Goal: Contribute content: Contribute content

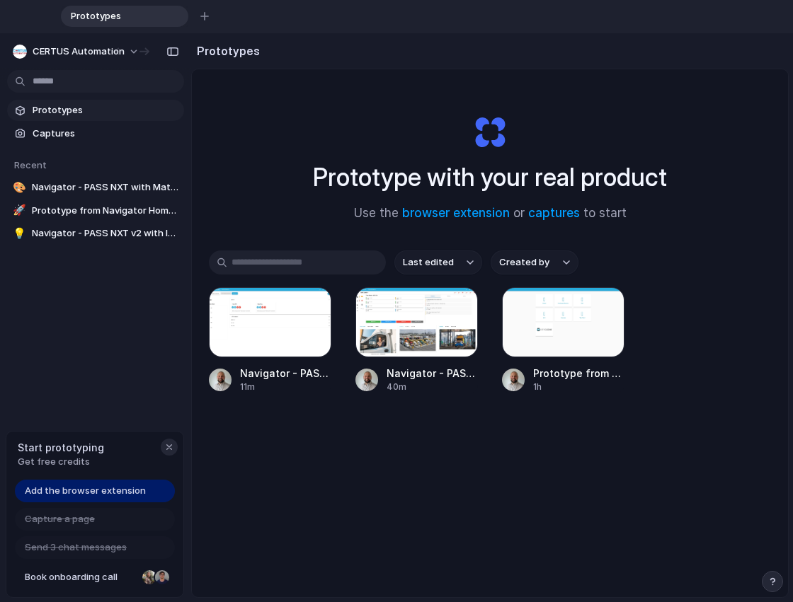
click at [168, 440] on button "button" at bounding box center [169, 447] width 17 height 17
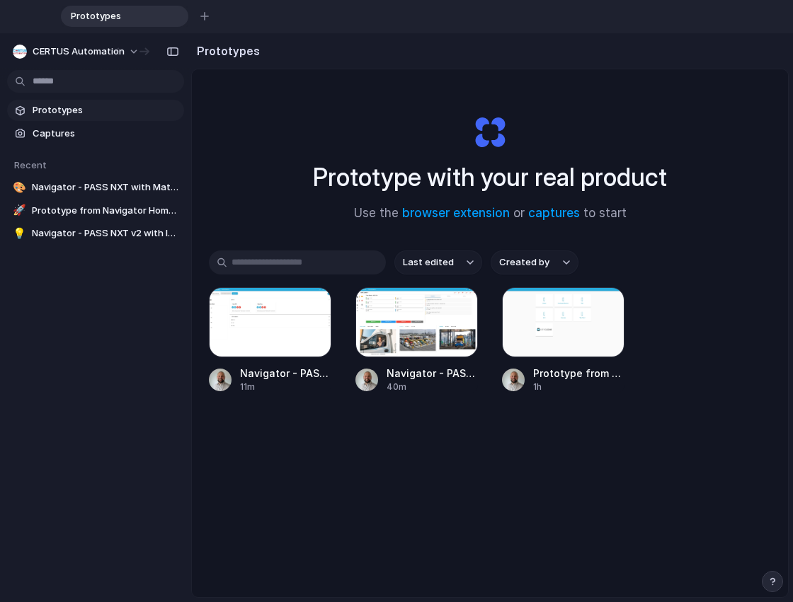
click at [113, 366] on div "Prototypes Captures Recent 🎨 Navigator - PASS NXT with Material Icons 🚀 Prototy…" at bounding box center [95, 231] width 191 height 396
click at [133, 212] on span "Prototype from Navigator Home - PASS NXT" at bounding box center [105, 211] width 147 height 14
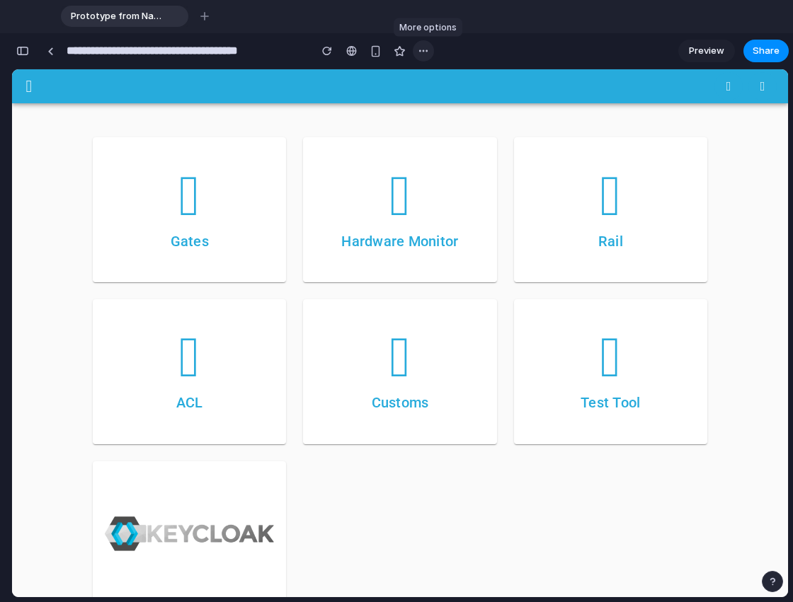
click at [430, 54] on button "button" at bounding box center [423, 50] width 21 height 21
click at [21, 51] on div "button" at bounding box center [22, 51] width 13 height 10
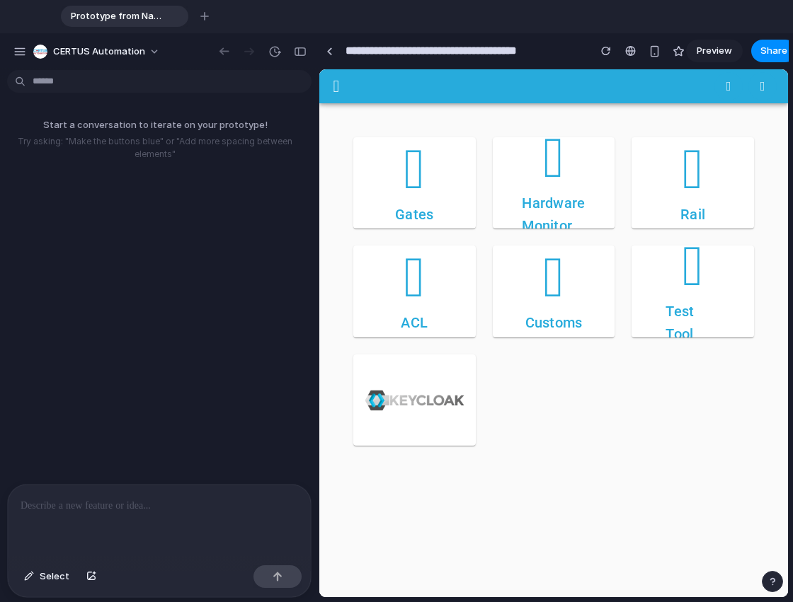
click at [114, 489] on div at bounding box center [159, 522] width 303 height 75
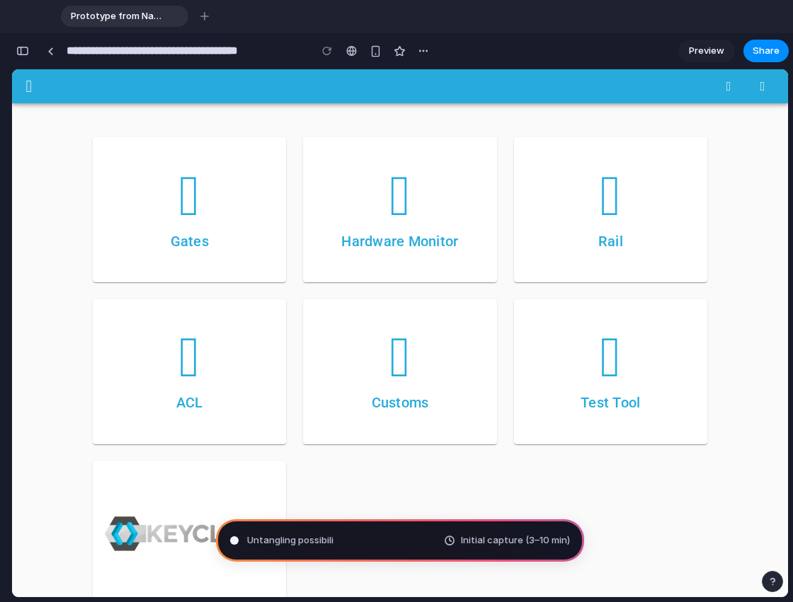
type input "**********"
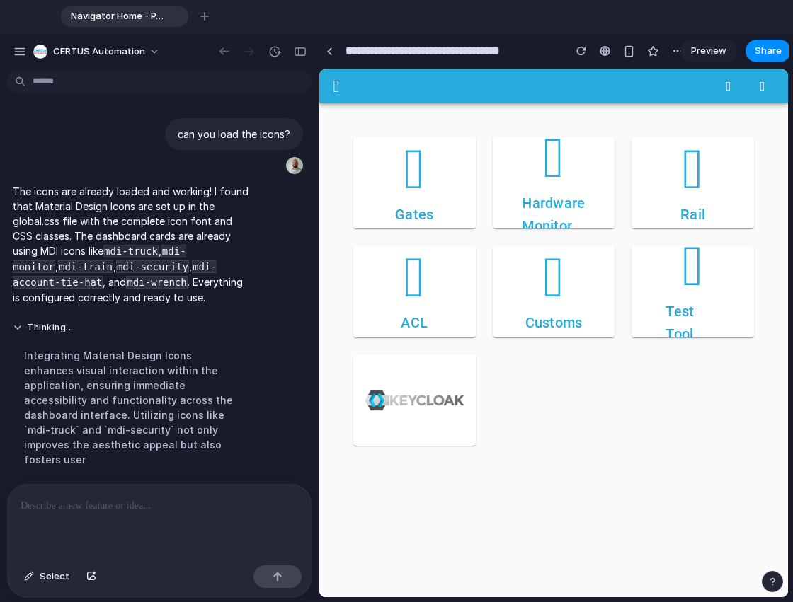
click at [115, 516] on div at bounding box center [159, 522] width 303 height 75
click at [42, 568] on button "Select" at bounding box center [46, 577] width 59 height 23
click at [396, 161] on div at bounding box center [553, 333] width 469 height 529
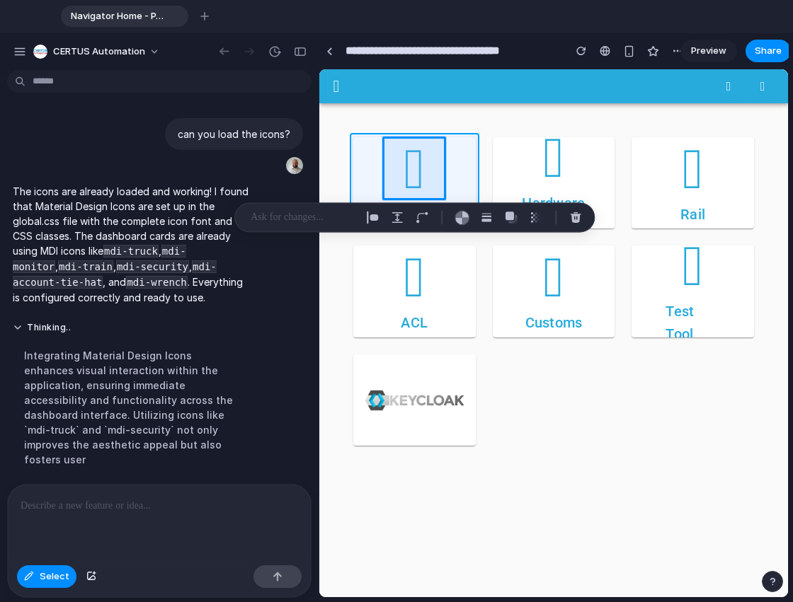
click at [369, 164] on div at bounding box center [553, 333] width 469 height 529
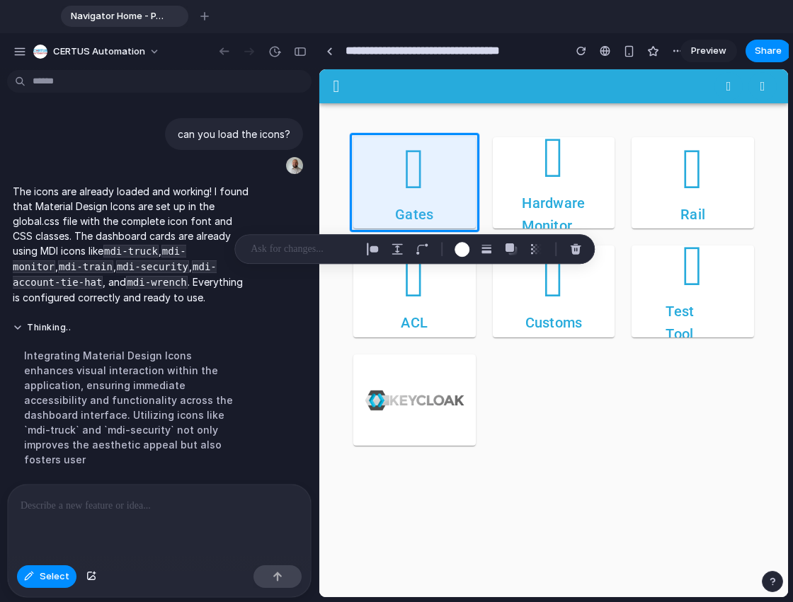
click at [311, 249] on p at bounding box center [303, 249] width 105 height 17
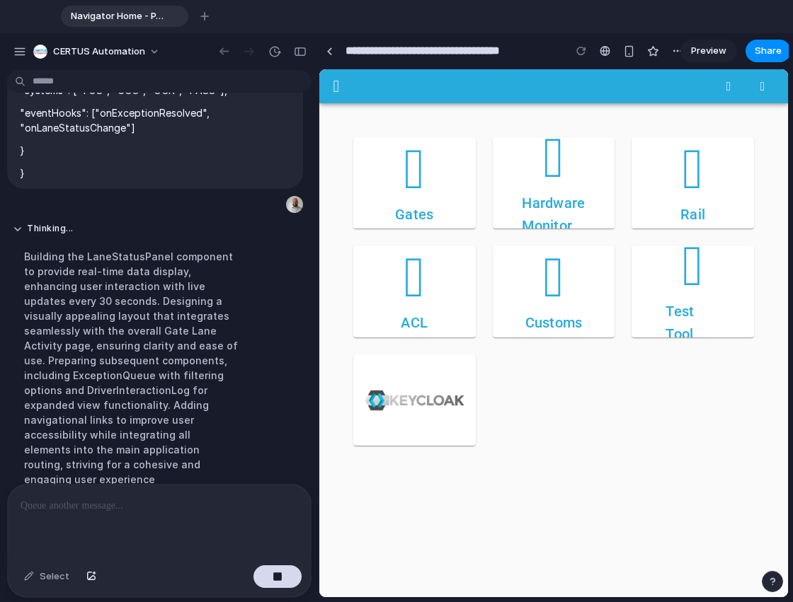
scroll to position [1303, 0]
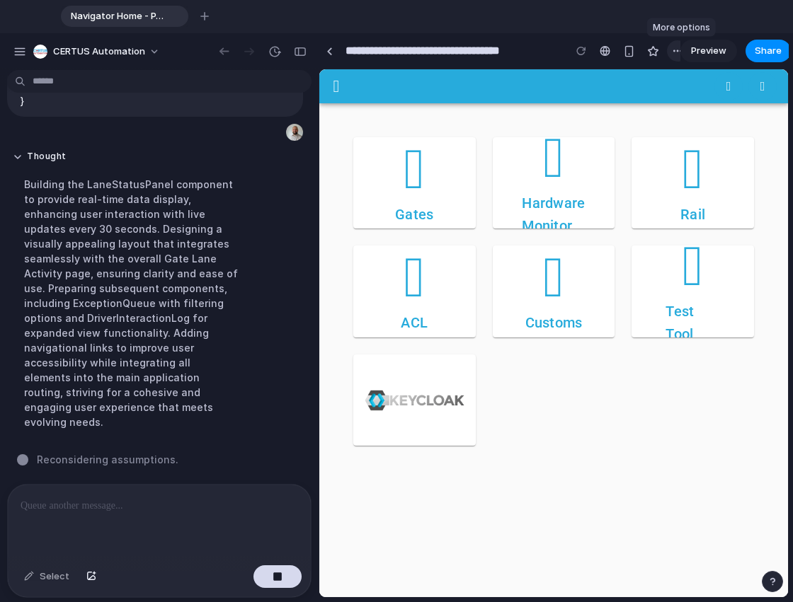
click at [679, 57] on button "button" at bounding box center [677, 50] width 21 height 21
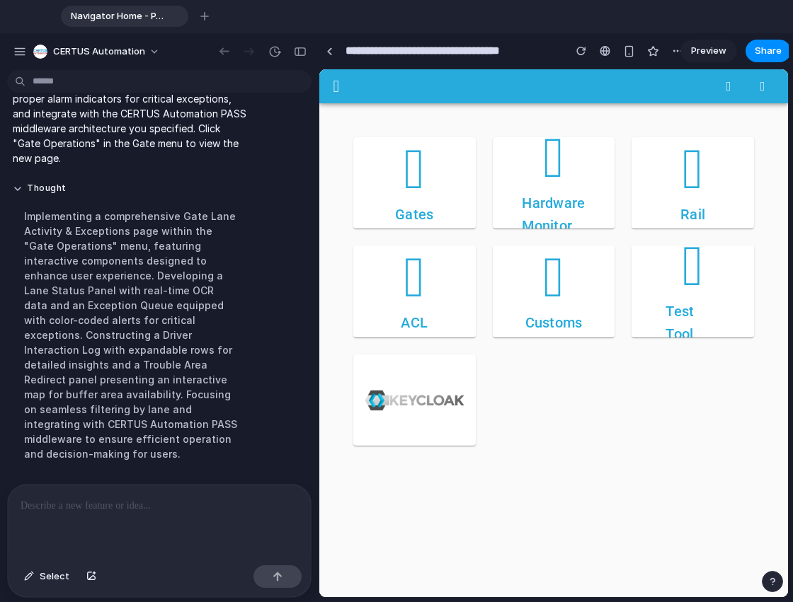
scroll to position [0, 0]
click at [134, 526] on div at bounding box center [159, 522] width 303 height 75
click at [408, 172] on icon at bounding box center [413, 168] width 59 height 59
click at [386, 217] on div "Gates" at bounding box center [414, 183] width 128 height 96
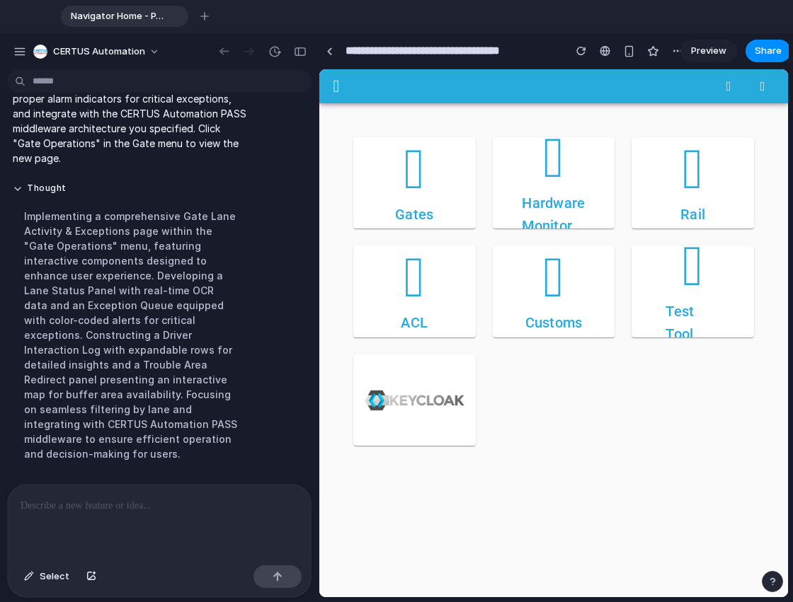
click at [98, 485] on div at bounding box center [159, 522] width 303 height 75
click at [17, 195] on button "Thought" at bounding box center [131, 189] width 236 height 12
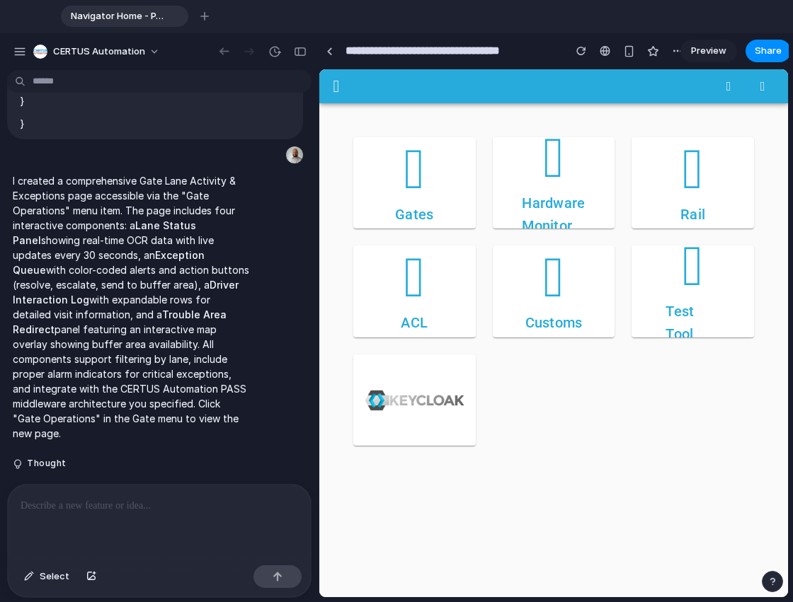
scroll to position [1325, 0]
click at [353, 194] on div "Gates" at bounding box center [414, 183] width 128 height 96
click at [409, 169] on icon at bounding box center [413, 168] width 59 height 59
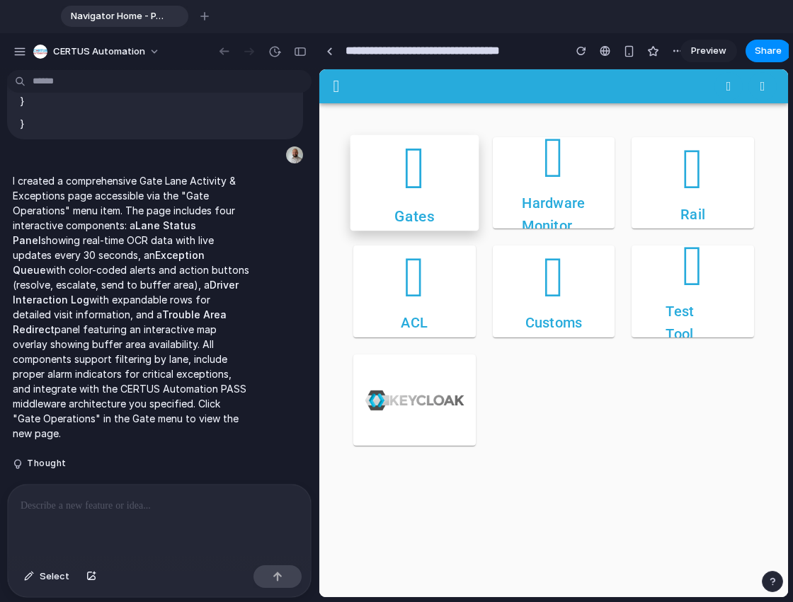
drag, startPoint x: 409, startPoint y: 169, endPoint x: 406, endPoint y: 210, distance: 40.4
click at [406, 210] on div "Gates" at bounding box center [414, 183] width 128 height 96
click at [406, 210] on h4 "Gates" at bounding box center [414, 216] width 40 height 24
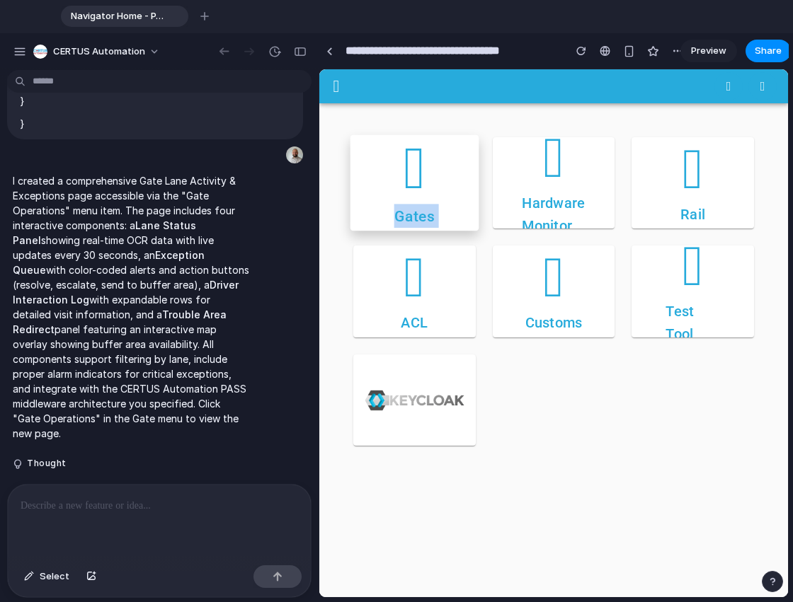
click at [406, 210] on h4 "Gates" at bounding box center [414, 216] width 40 height 24
click at [450, 193] on div "Gates" at bounding box center [414, 183] width 128 height 96
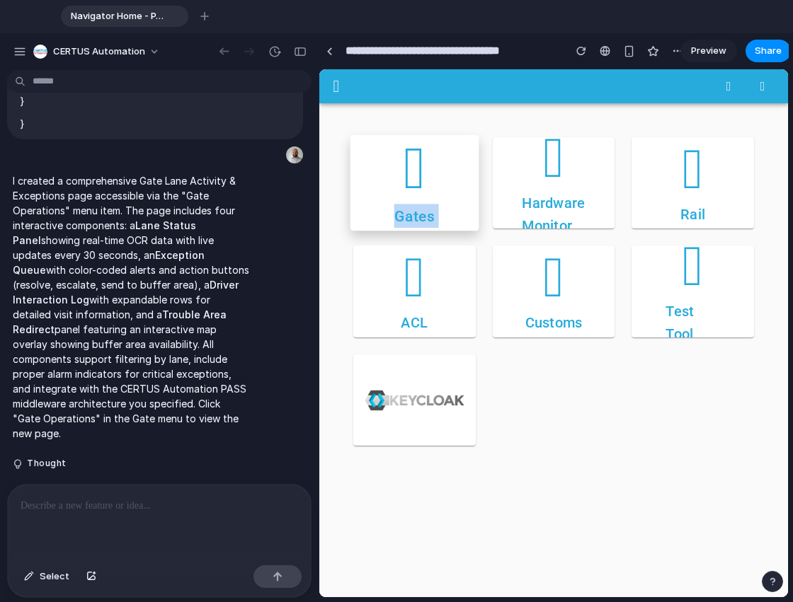
click at [450, 193] on div "Gates" at bounding box center [414, 183] width 128 height 96
click at [130, 488] on div at bounding box center [159, 522] width 303 height 75
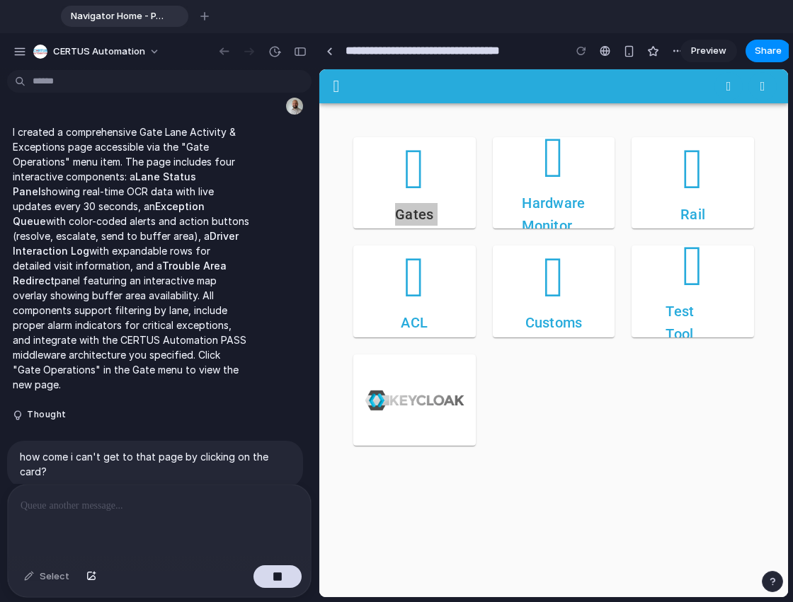
scroll to position [1441, 0]
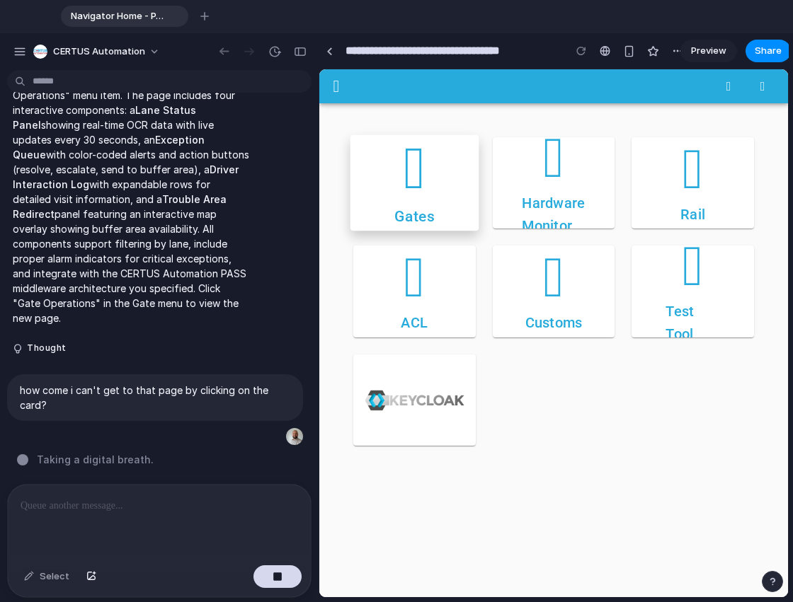
click at [373, 187] on div "Gates" at bounding box center [414, 183] width 128 height 96
drag, startPoint x: 373, startPoint y: 187, endPoint x: 431, endPoint y: 185, distance: 58.1
click at [431, 185] on div "Gates" at bounding box center [414, 183] width 128 height 96
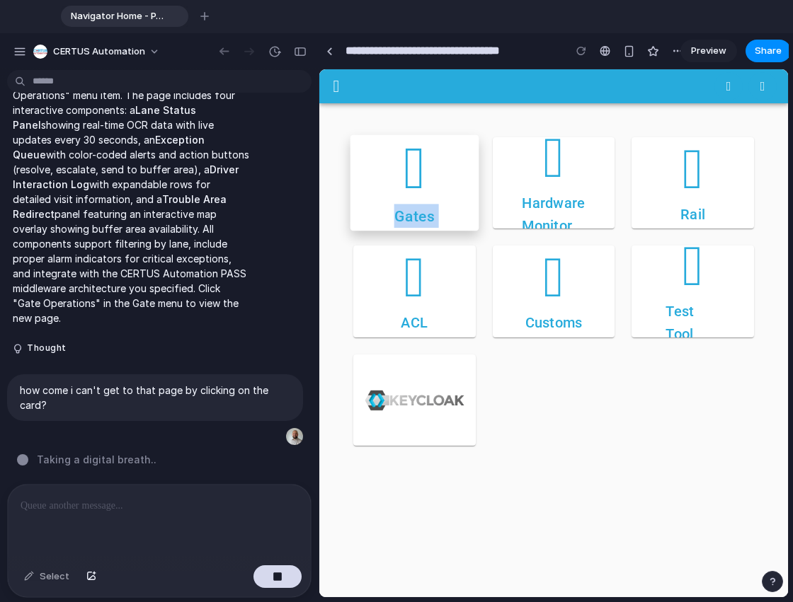
click at [431, 185] on icon at bounding box center [413, 168] width 59 height 59
drag, startPoint x: 431, startPoint y: 185, endPoint x: 408, endPoint y: 157, distance: 36.3
click at [408, 157] on icon at bounding box center [413, 168] width 59 height 59
drag, startPoint x: 408, startPoint y: 157, endPoint x: 413, endPoint y: 241, distance: 83.7
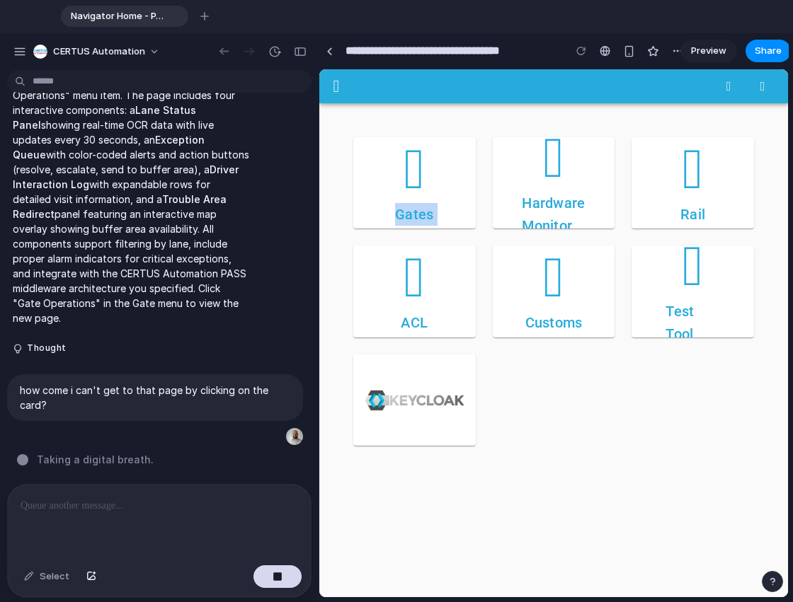
click at [413, 241] on div "Gates Hardware Monitor Rail ACL Customs Test Tool" at bounding box center [554, 292] width 418 height 326
click at [413, 241] on div "ACL" at bounding box center [414, 291] width 139 height 108
click at [328, 83] on icon "button" at bounding box center [336, 86] width 17 height 17
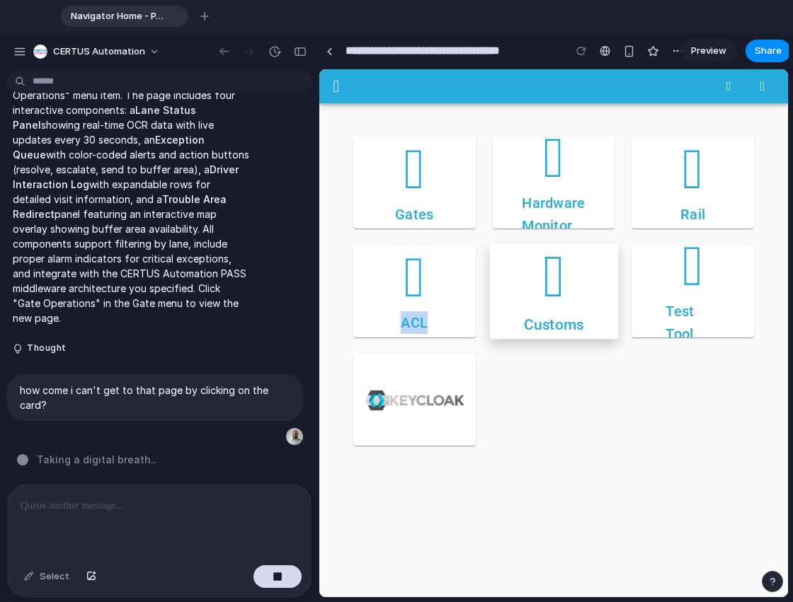
drag, startPoint x: 327, startPoint y: 83, endPoint x: 569, endPoint y: 317, distance: 336.9
click at [569, 317] on main "Gate Gate Operations Monitor Rail Access Control List Customs Gate Operations T…" at bounding box center [553, 333] width 469 height 528
click at [566, 408] on div "Gates Hardware Monitor Rail ACL Customs Test Tool" at bounding box center [554, 292] width 418 height 326
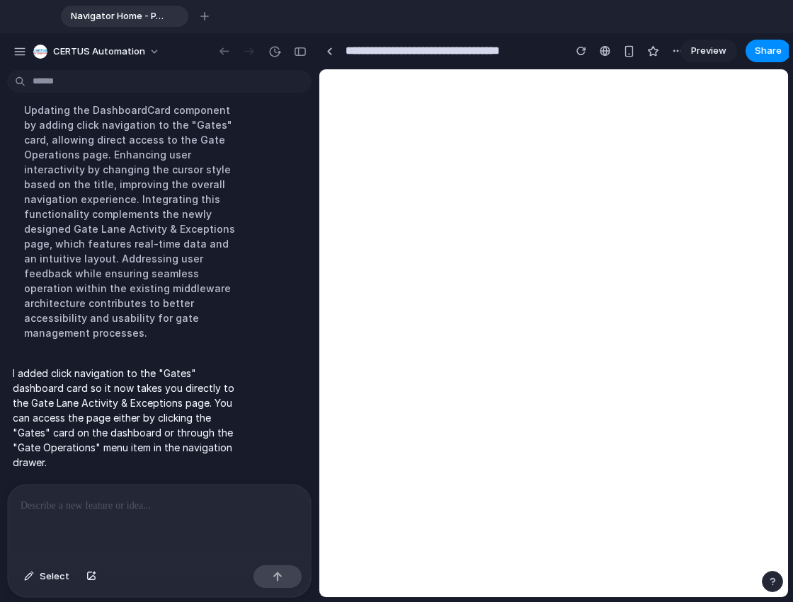
scroll to position [0, 0]
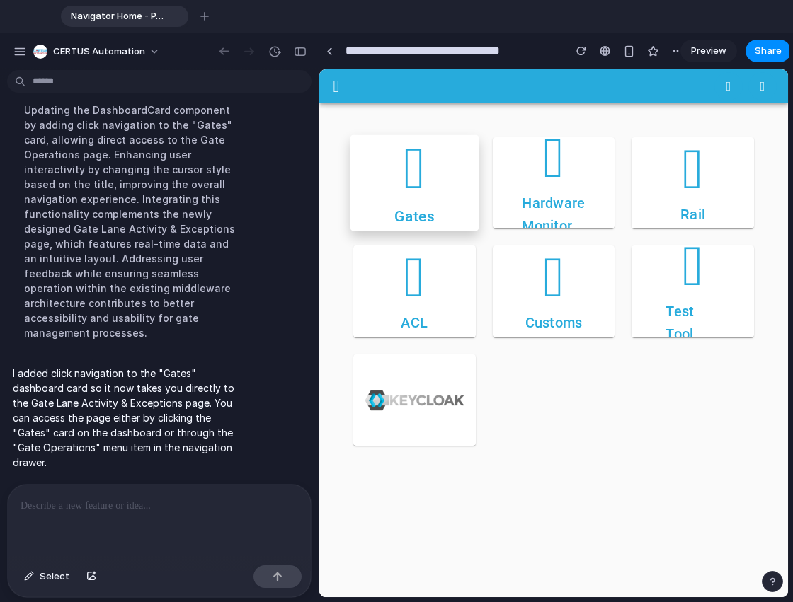
click at [382, 191] on div "Gates" at bounding box center [414, 183] width 128 height 96
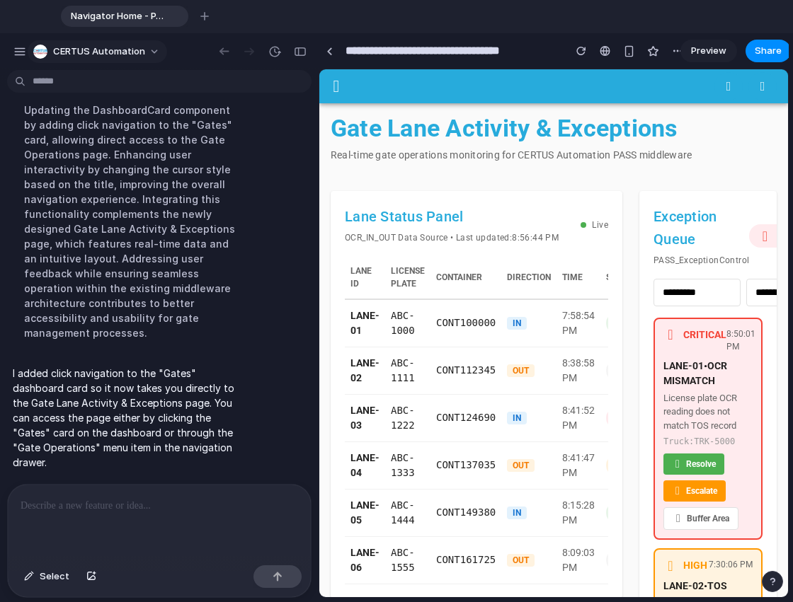
click at [45, 45] on div "CERTUS Automation" at bounding box center [89, 52] width 112 height 14
click at [23, 47] on div "button" at bounding box center [19, 51] width 13 height 13
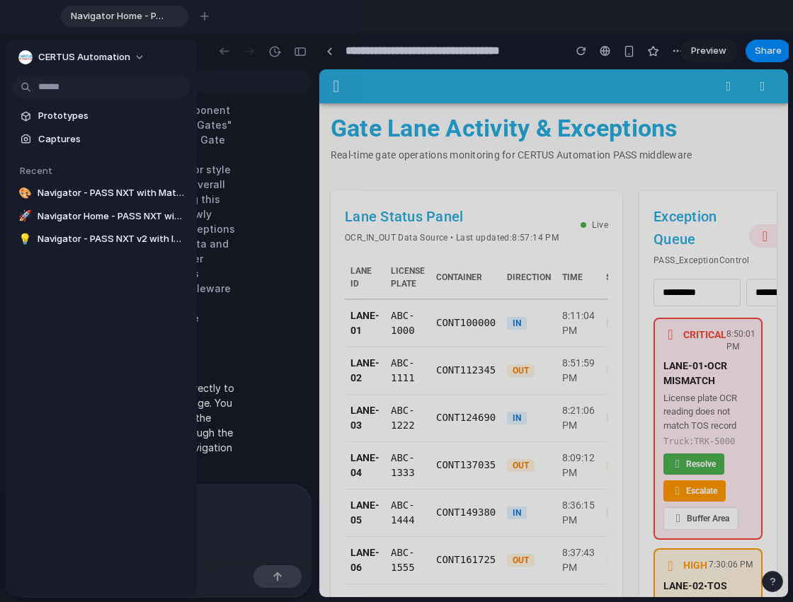
click at [231, 72] on div at bounding box center [396, 301] width 793 height 602
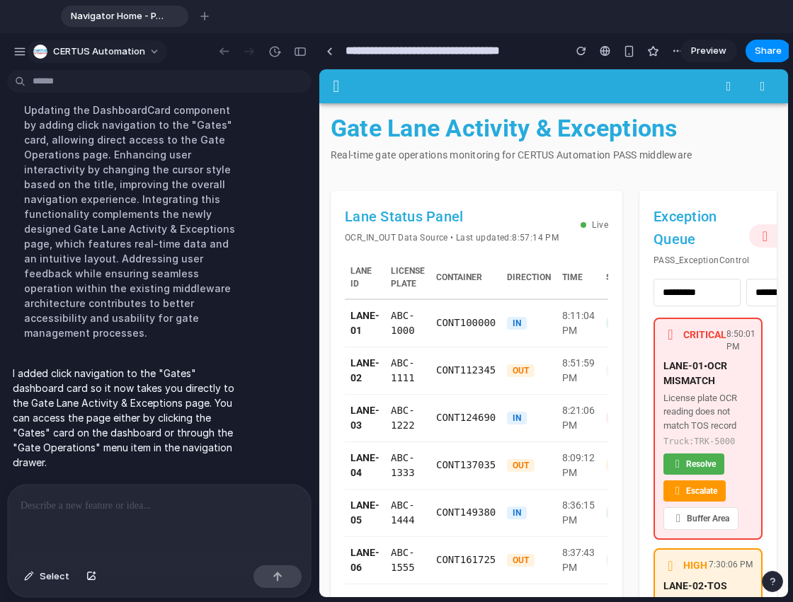
click at [158, 50] on button "CERTUS Automation" at bounding box center [97, 51] width 139 height 23
click at [703, 48] on span "Preview" at bounding box center [708, 51] width 35 height 14
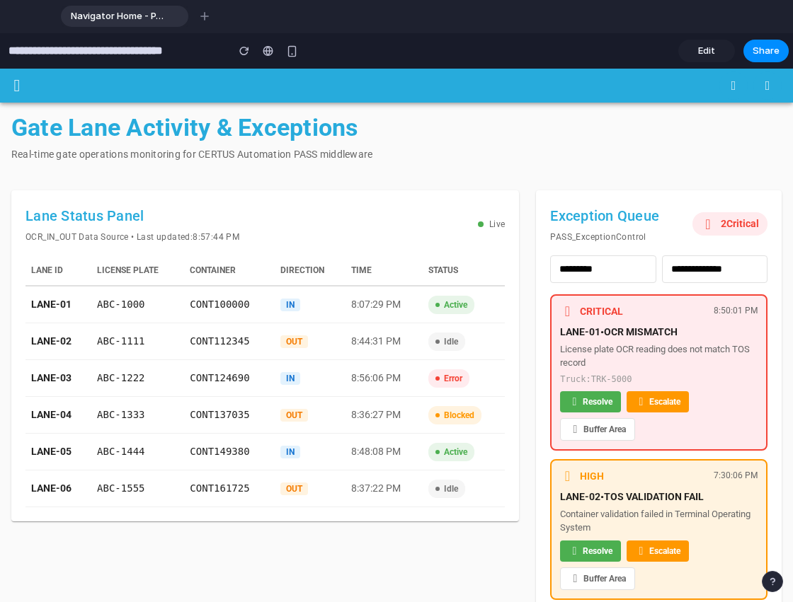
click at [706, 57] on span "Edit" at bounding box center [706, 51] width 17 height 14
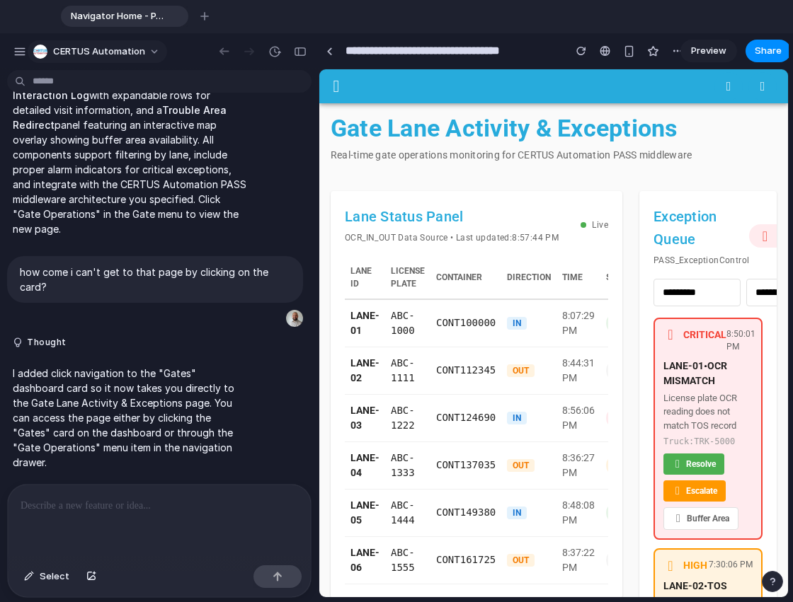
click at [67, 57] on div "CERTUS Automation" at bounding box center [89, 52] width 112 height 14
click at [18, 48] on div "button" at bounding box center [19, 51] width 13 height 13
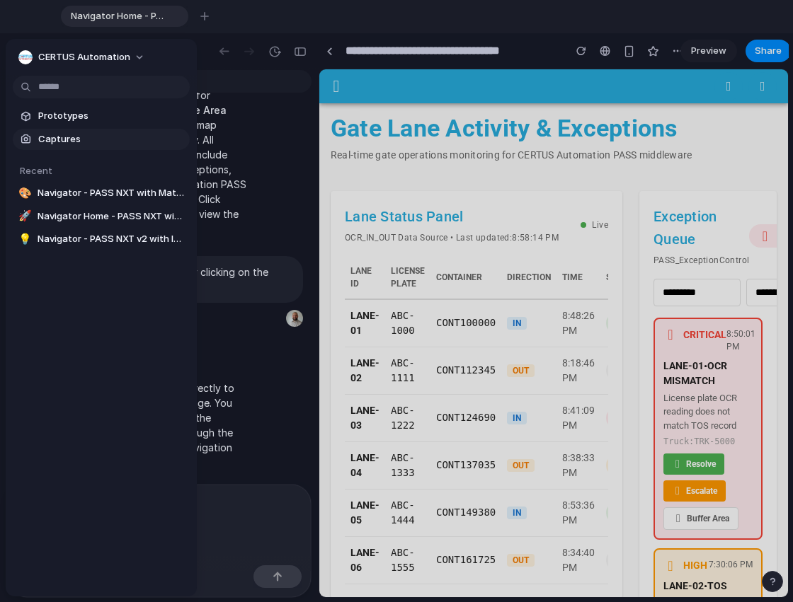
click at [83, 142] on span "Captures" at bounding box center [111, 139] width 146 height 14
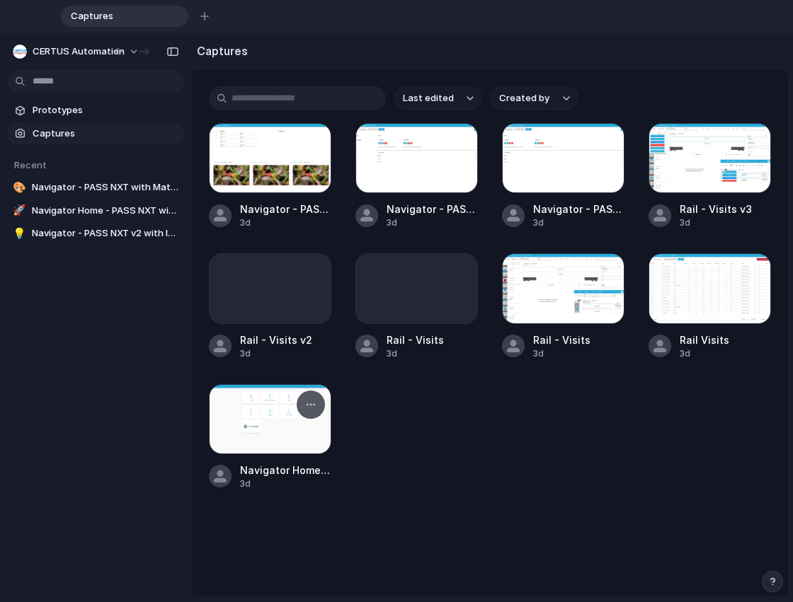
click at [263, 394] on div at bounding box center [270, 419] width 122 height 70
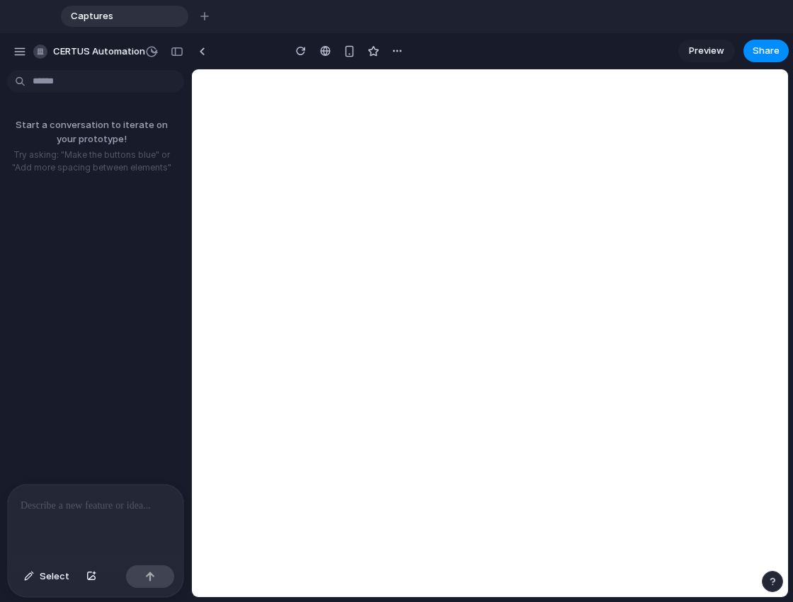
type input "**********"
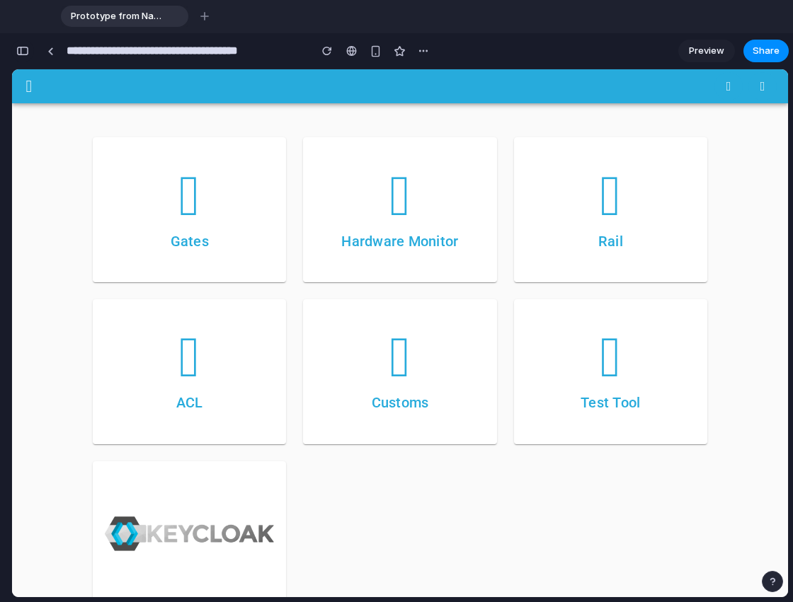
click at [20, 40] on button "button" at bounding box center [22, 51] width 23 height 23
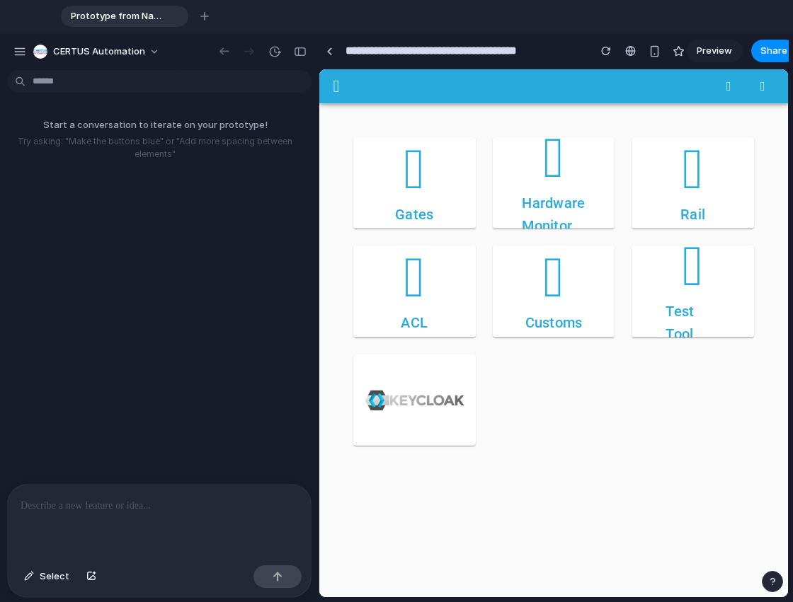
click at [147, 501] on p at bounding box center [159, 506] width 277 height 17
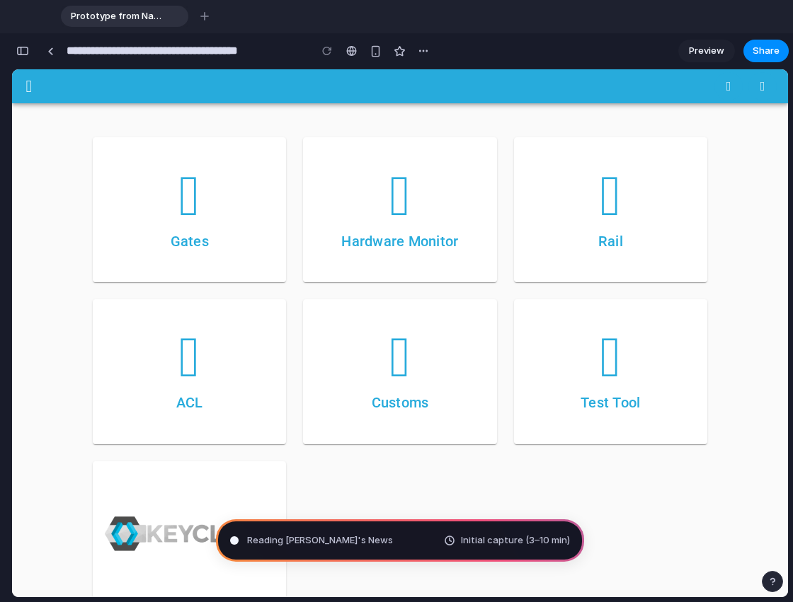
type input "**********"
click at [25, 59] on button "button" at bounding box center [22, 51] width 23 height 23
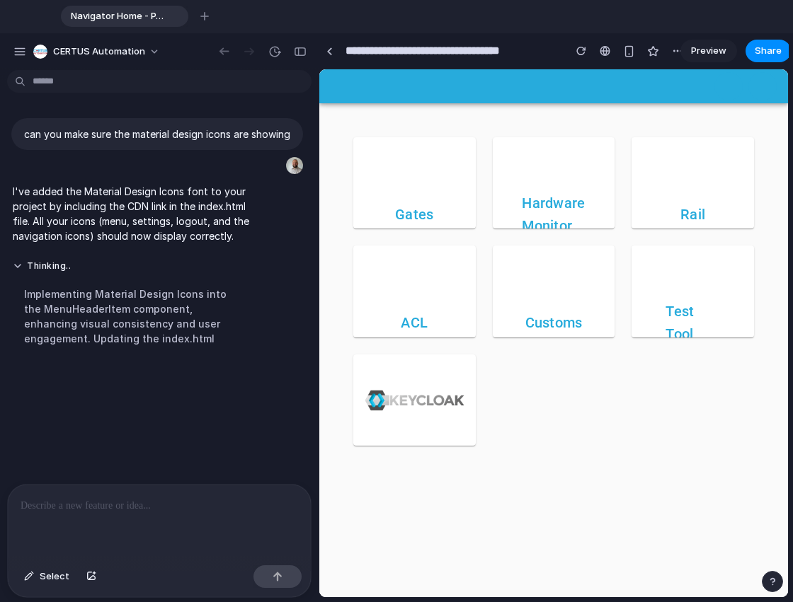
scroll to position [0, 0]
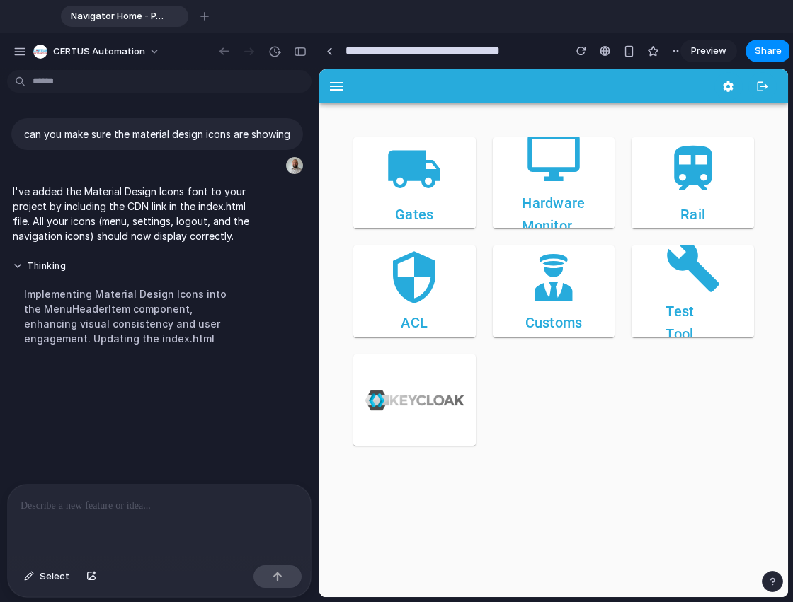
click at [188, 505] on p at bounding box center [157, 506] width 272 height 17
click at [181, 510] on div at bounding box center [159, 522] width 303 height 75
click at [122, 502] on p at bounding box center [157, 506] width 272 height 17
click at [46, 586] on button "Select" at bounding box center [46, 577] width 59 height 23
click at [41, 580] on span "Select" at bounding box center [55, 577] width 30 height 14
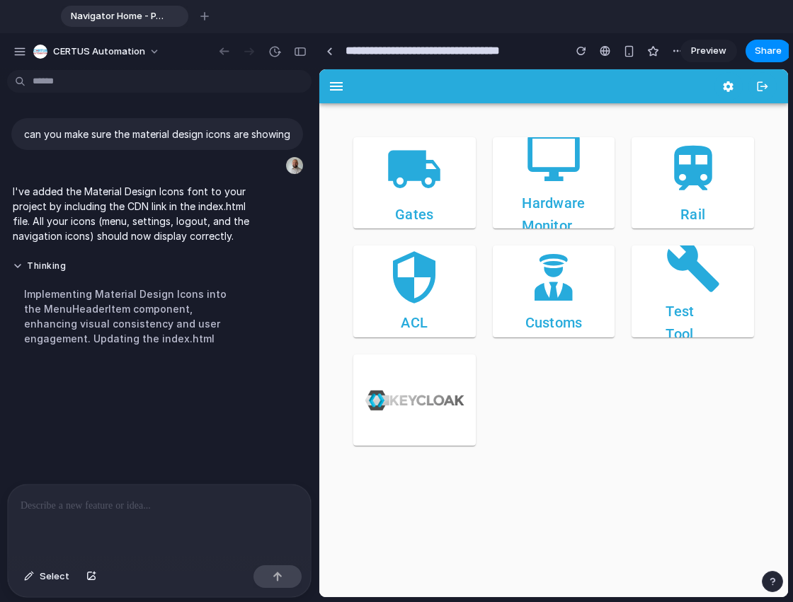
click at [87, 527] on div at bounding box center [159, 522] width 303 height 75
click at [17, 51] on div "button" at bounding box center [19, 51] width 13 height 13
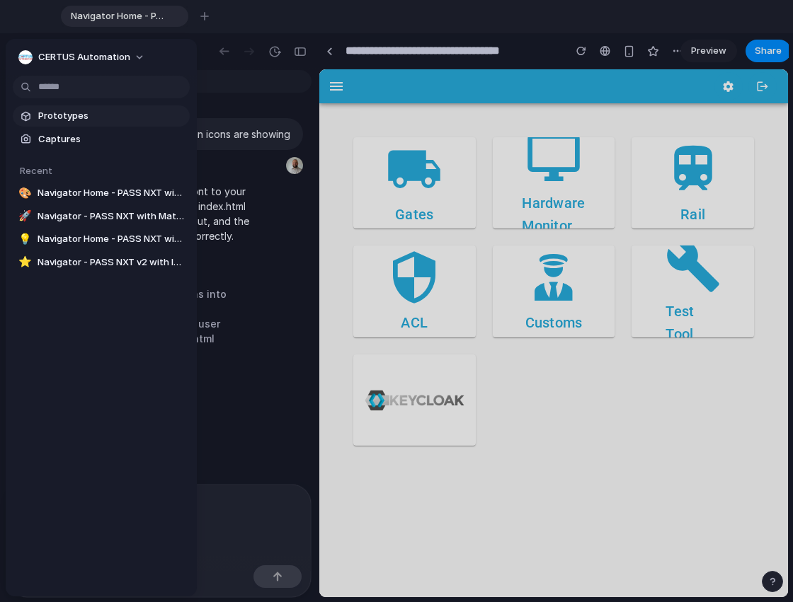
click at [59, 112] on span "Prototypes" at bounding box center [111, 116] width 146 height 14
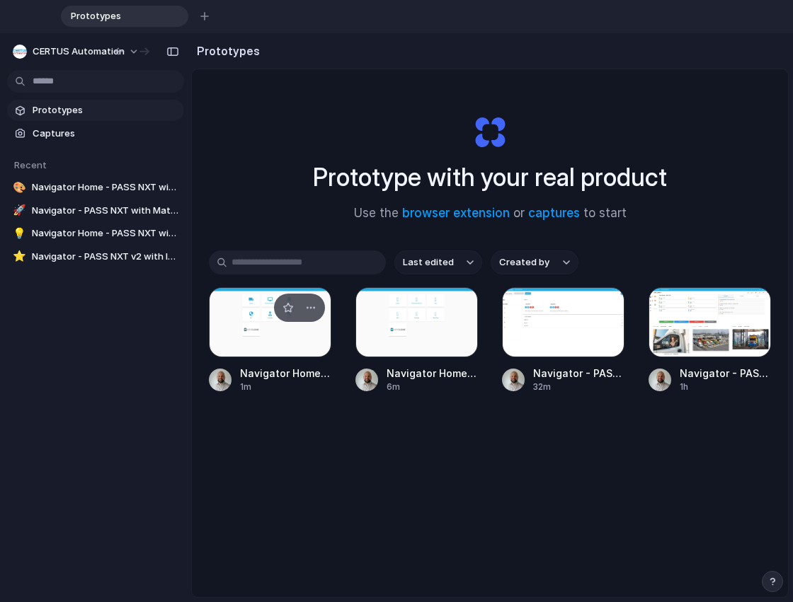
click at [259, 309] on div at bounding box center [270, 322] width 122 height 70
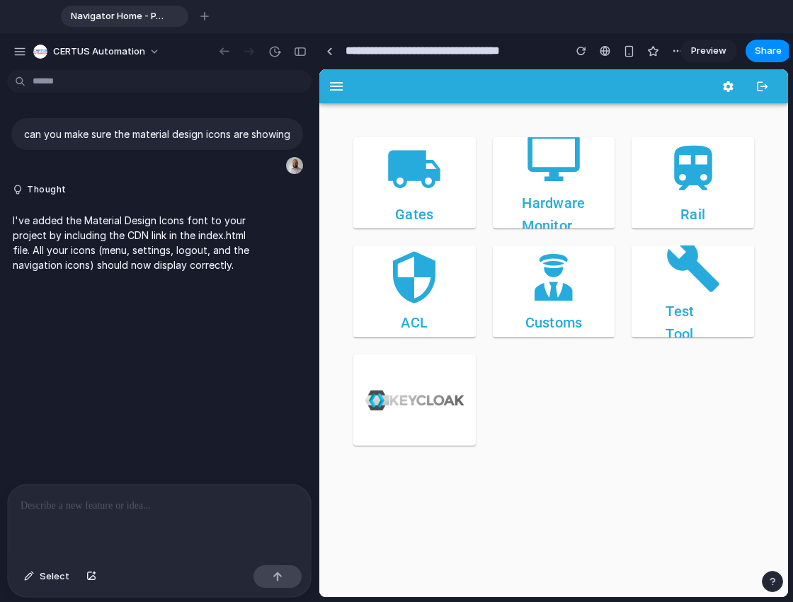
click at [105, 508] on p at bounding box center [159, 506] width 277 height 17
click at [127, 498] on p at bounding box center [159, 506] width 277 height 17
click at [139, 524] on div at bounding box center [159, 522] width 303 height 75
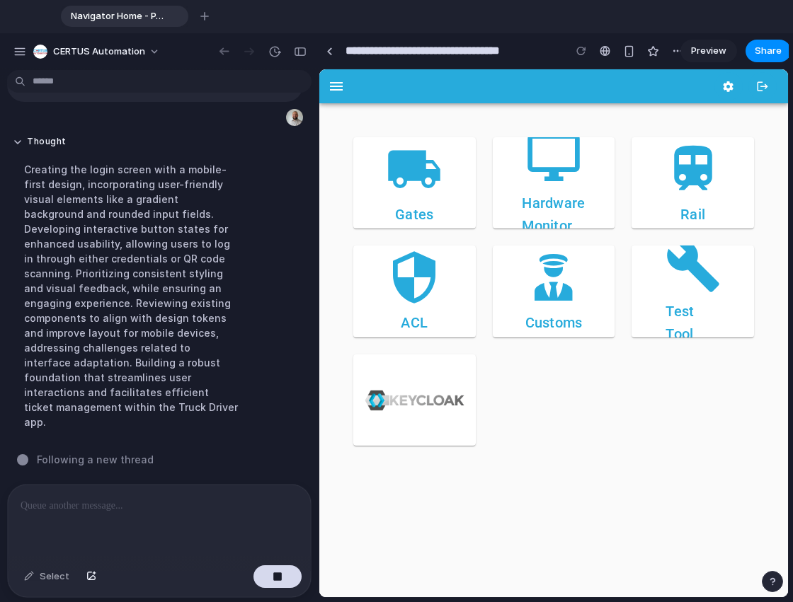
scroll to position [1110, 0]
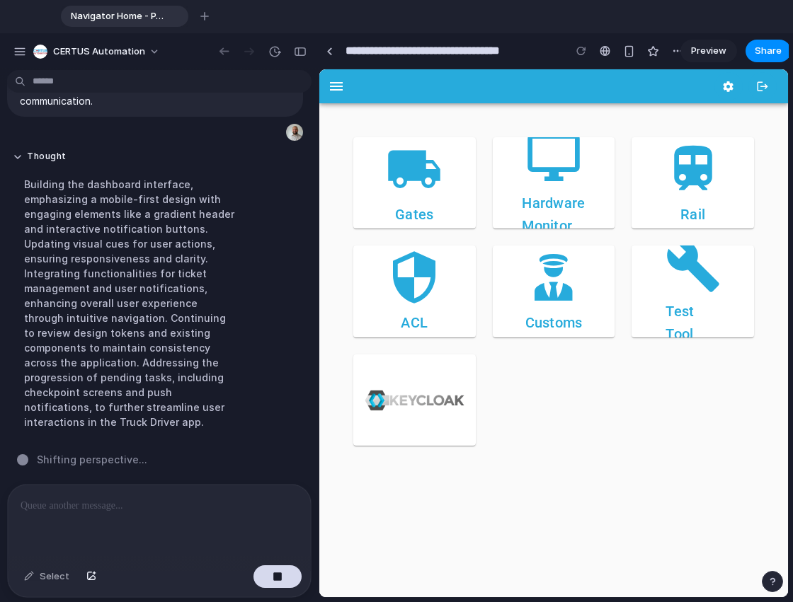
click at [139, 508] on p at bounding box center [157, 506] width 272 height 17
